Goal: Information Seeking & Learning: Find specific fact

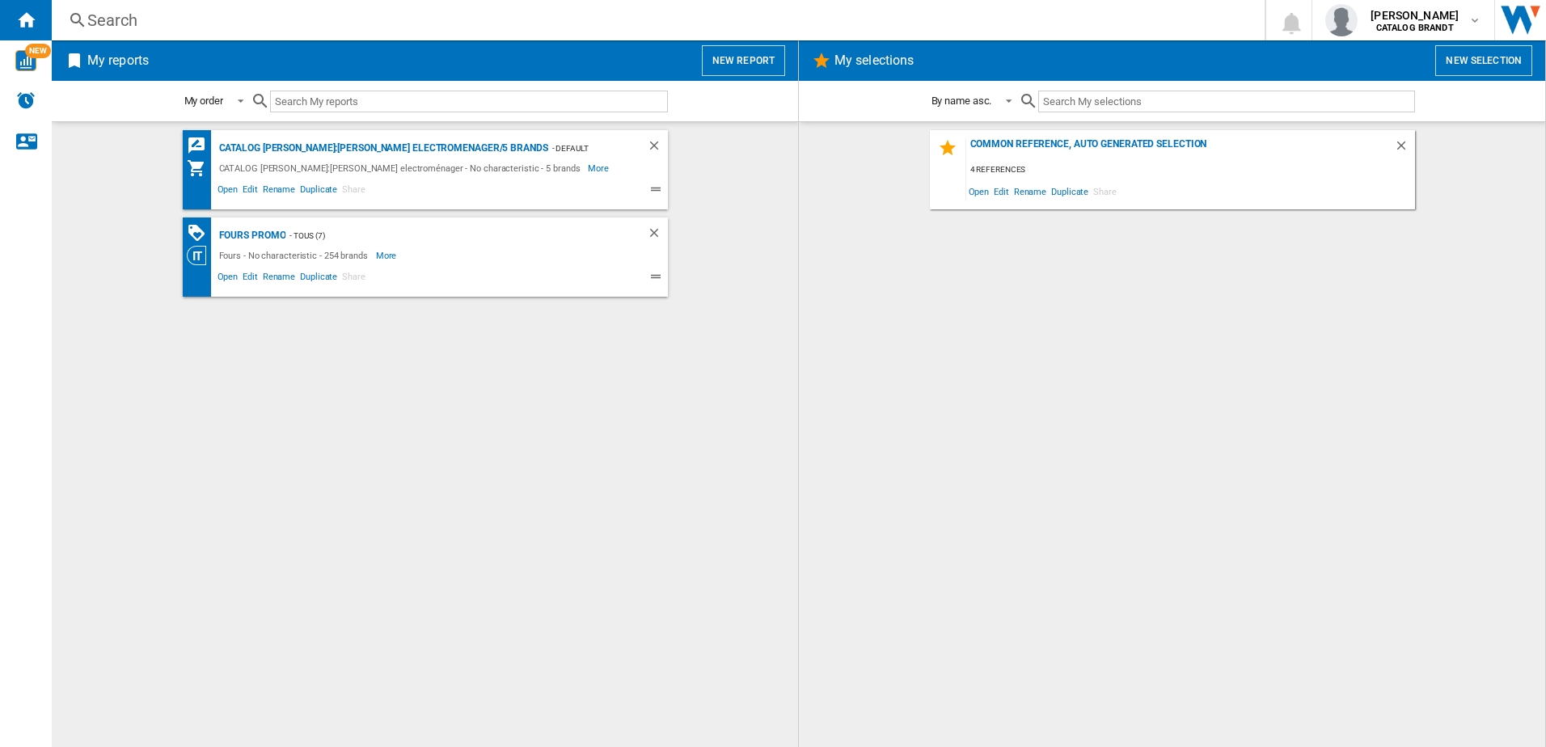
click at [106, 29] on div "Search" at bounding box center [655, 20] width 1136 height 23
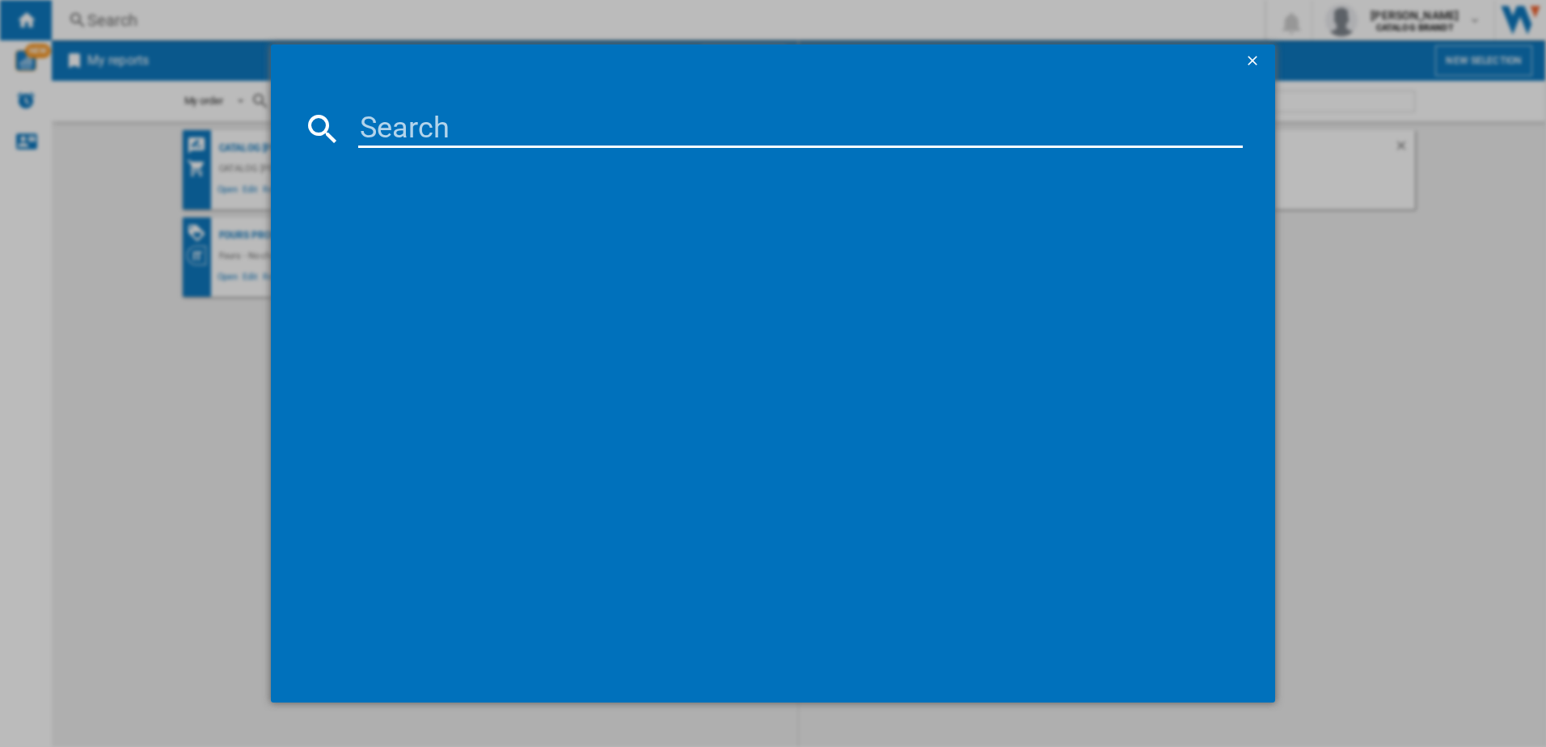
click at [389, 130] on input at bounding box center [801, 128] width 886 height 39
type input "BPV6210B"
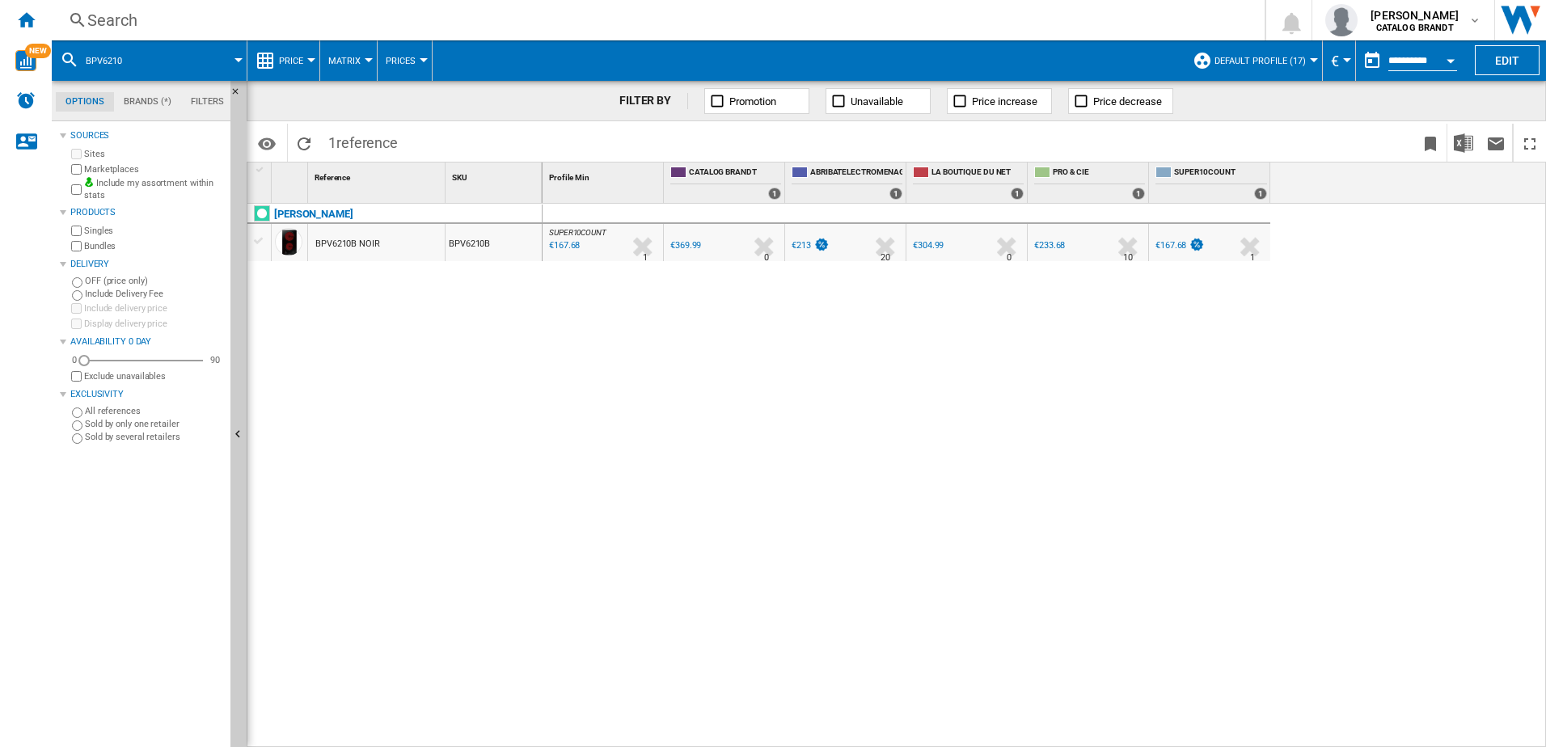
click at [123, 25] on div "Search" at bounding box center [655, 20] width 1136 height 23
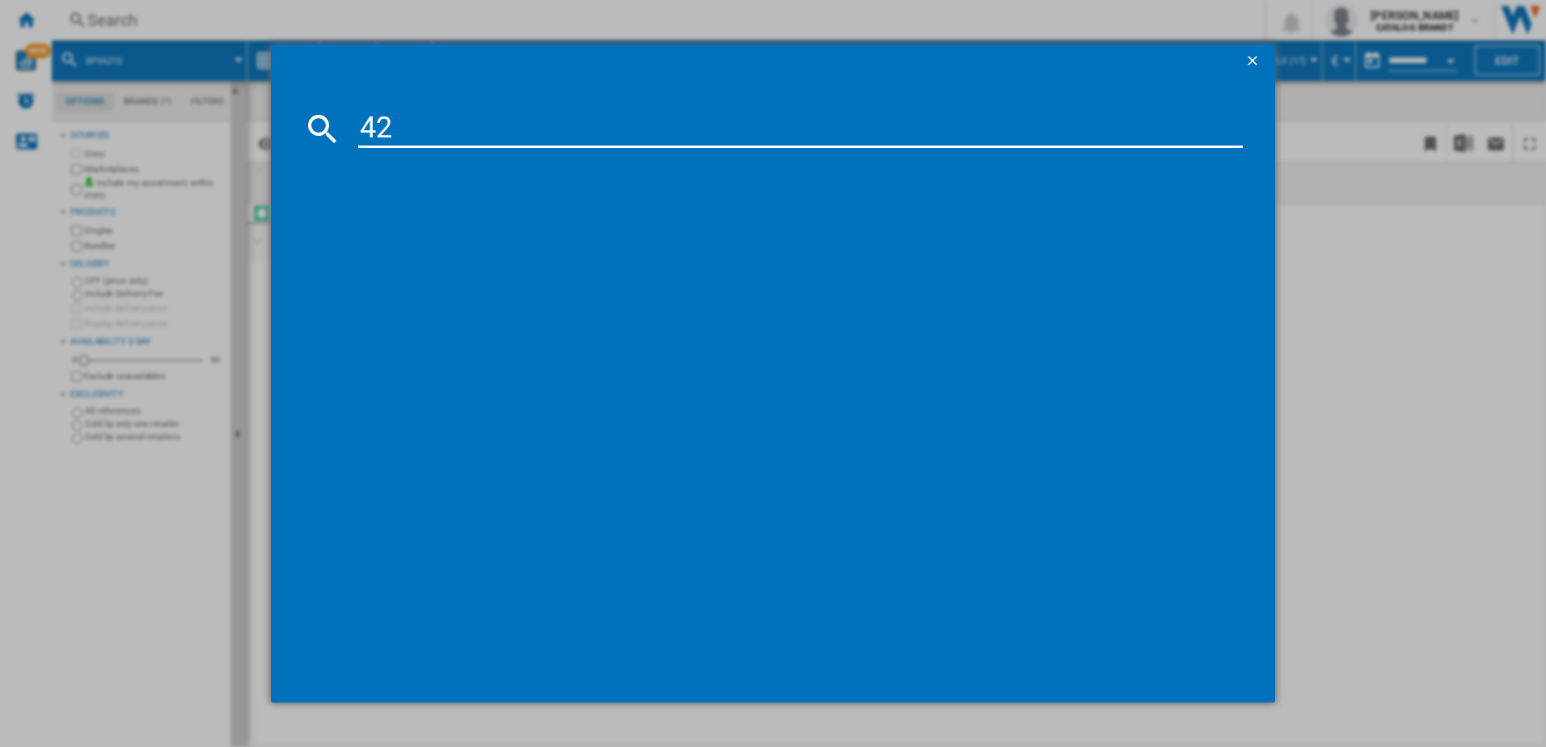
type input "4"
type input "fc4200ms"
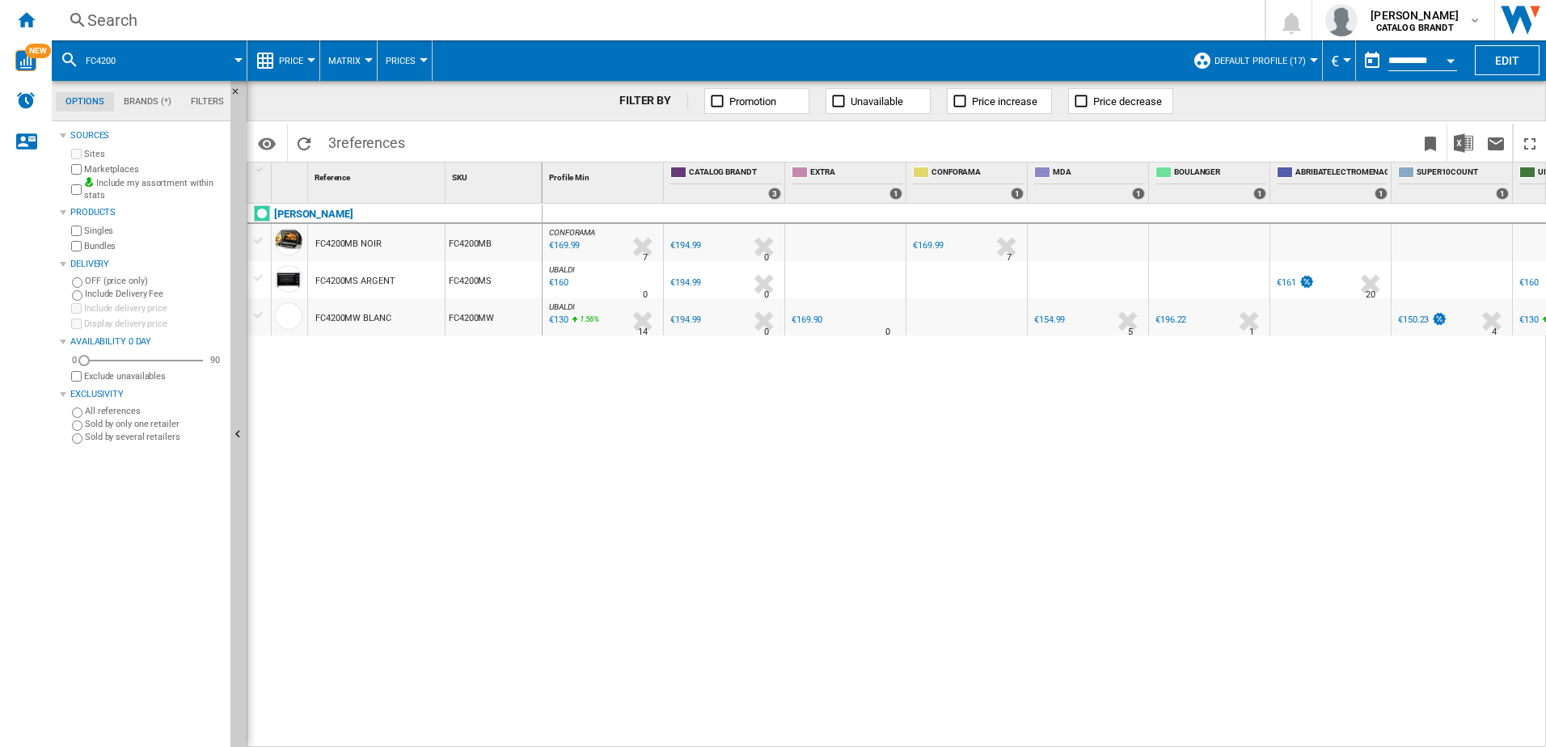
click at [147, 16] on div "Search" at bounding box center [655, 20] width 1136 height 23
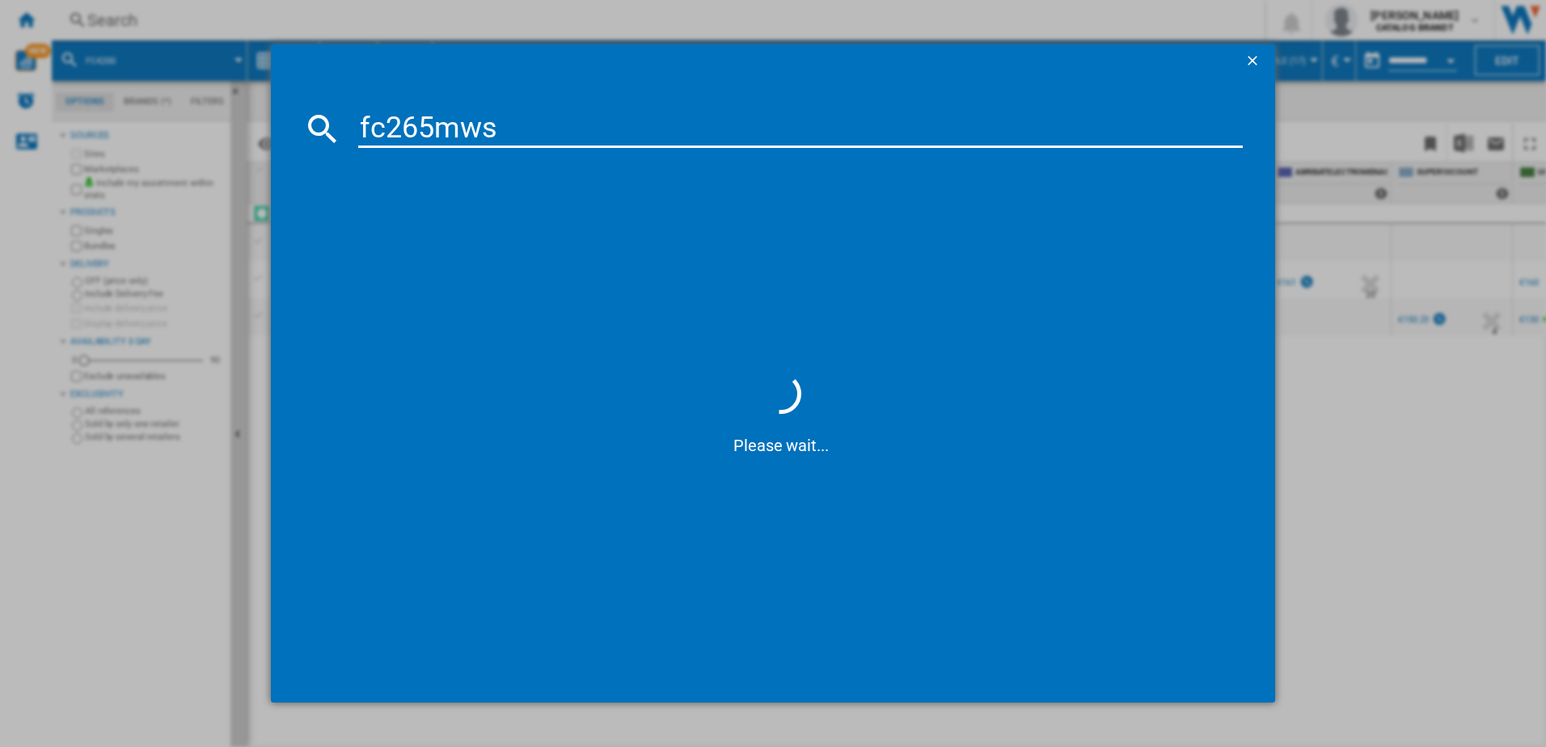
type input "fc265mwst"
